Goal: Find contact information: Find contact information

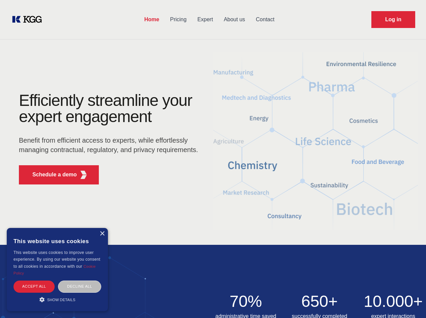
click at [213, 159] on div "Efficiently streamline your expert engagement Benefit from efficient access to …" at bounding box center [110, 142] width 205 height 98
click at [51, 175] on p "Schedule a demo" at bounding box center [54, 175] width 45 height 8
click at [102, 234] on div "× This website uses cookies This website uses cookies to improve user experienc…" at bounding box center [57, 269] width 101 height 83
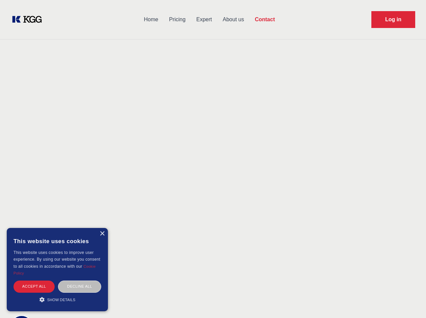
click at [34, 287] on div "Accept all" at bounding box center [34, 287] width 41 height 12
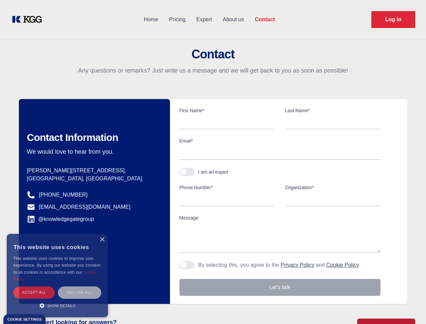
click at [80, 287] on div "Decline all" at bounding box center [79, 293] width 43 height 12
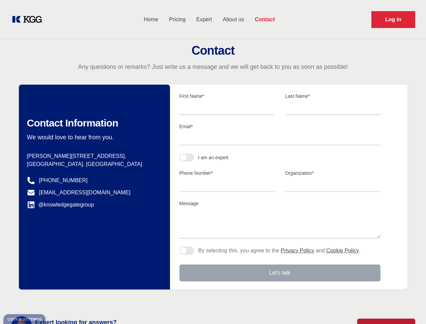
click at [57, 300] on main "Contact Any questions or remarks? Just write us a message and we will get back …" at bounding box center [213, 175] width 426 height 351
